Goal: Find specific page/section: Find specific page/section

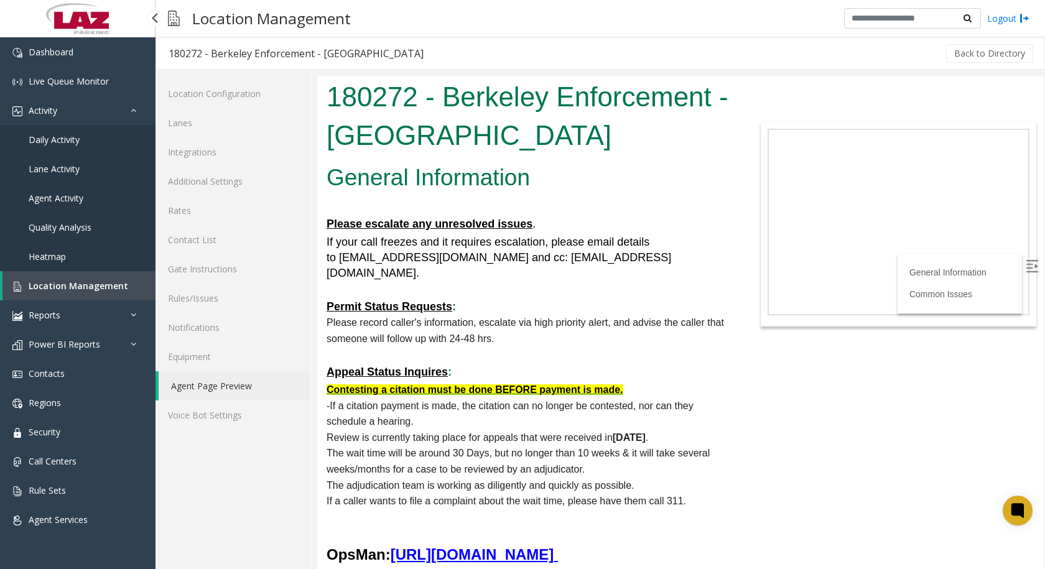
scroll to position [3668, 0]
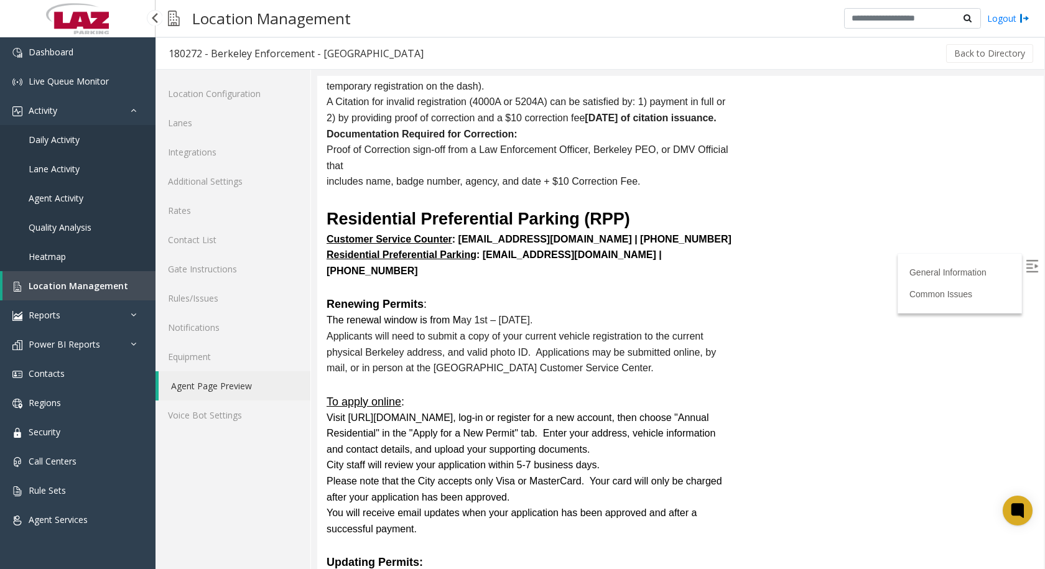
click at [91, 290] on span "Location Management" at bounding box center [78, 286] width 99 height 12
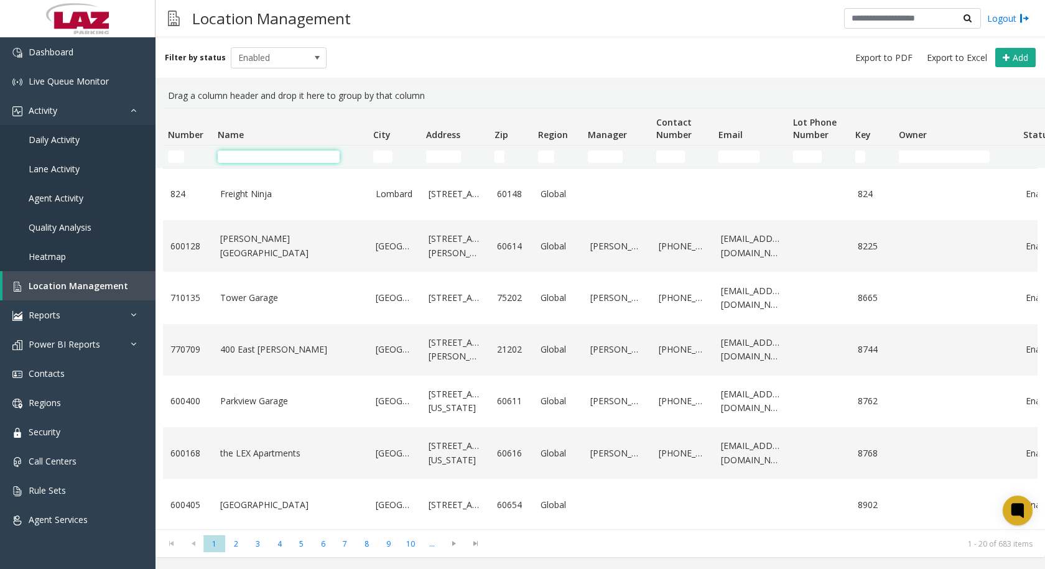
click at [274, 154] on input "Name Filter" at bounding box center [279, 156] width 122 height 12
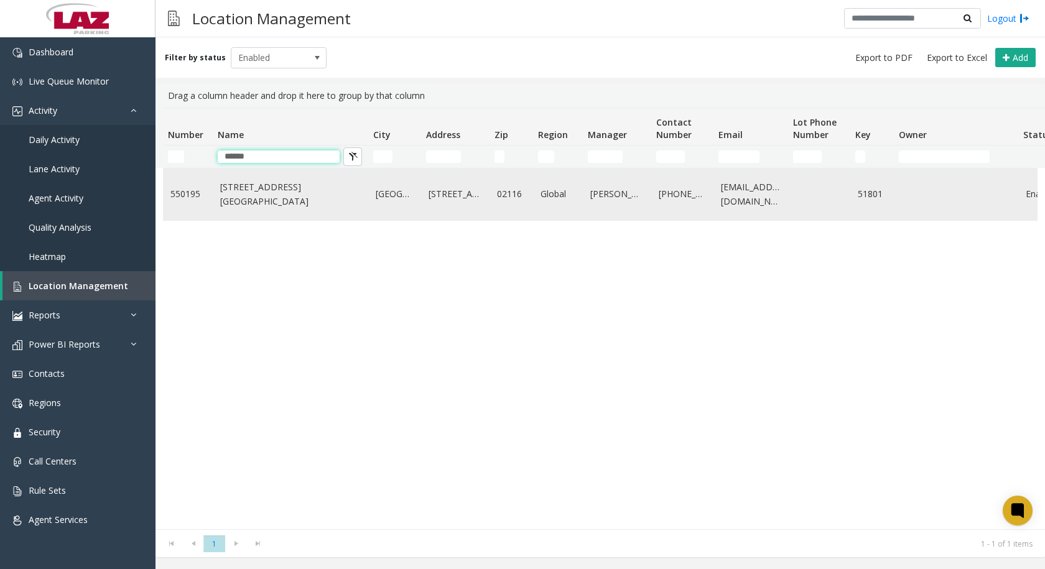
type input "******"
click at [283, 195] on link "[STREET_ADDRESS][GEOGRAPHIC_DATA]" at bounding box center [290, 194] width 141 height 28
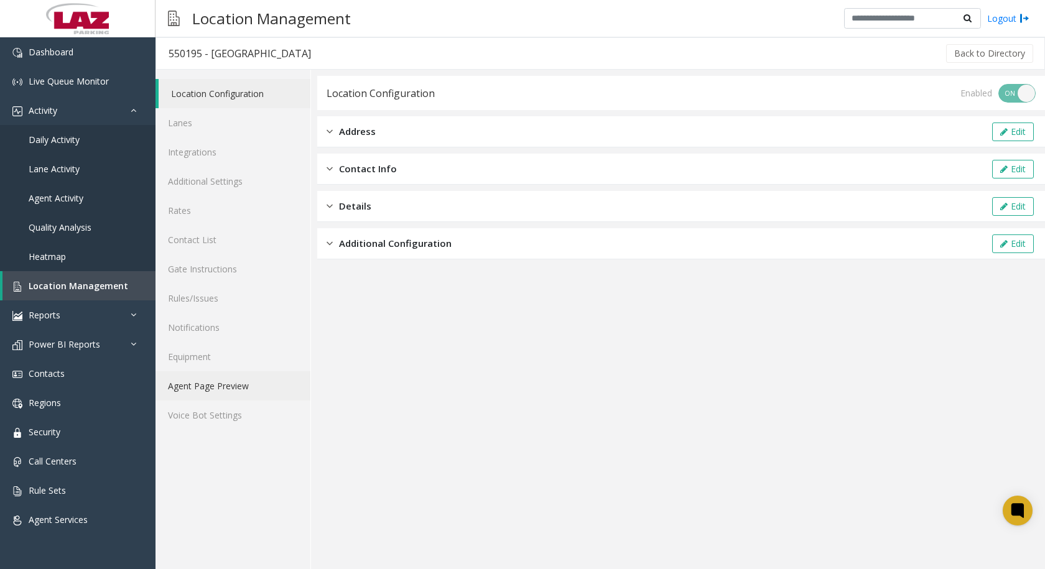
click at [193, 383] on link "Agent Page Preview" at bounding box center [232, 385] width 155 height 29
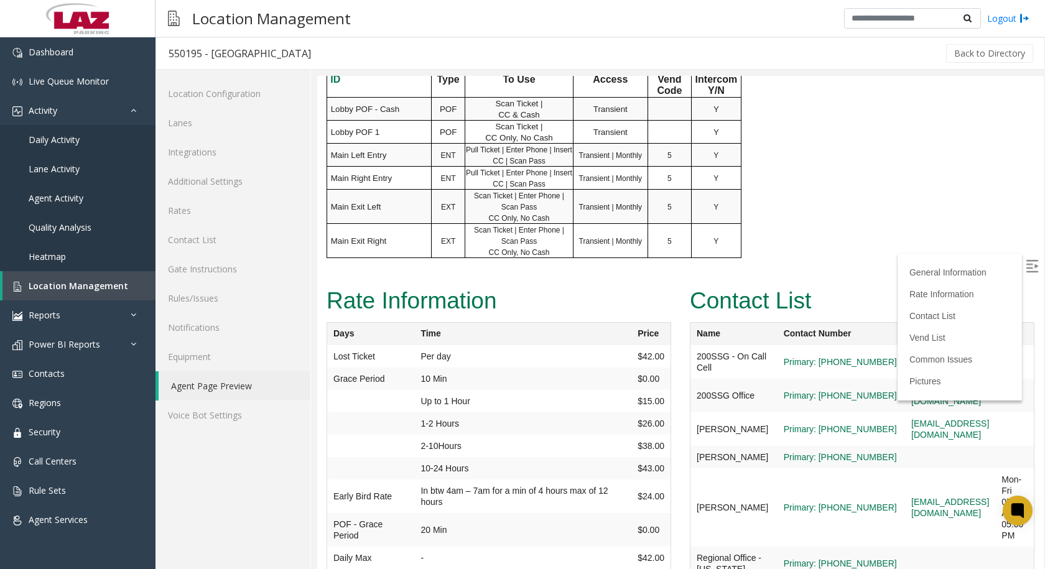
scroll to position [1679, 0]
